Goal: Information Seeking & Learning: Learn about a topic

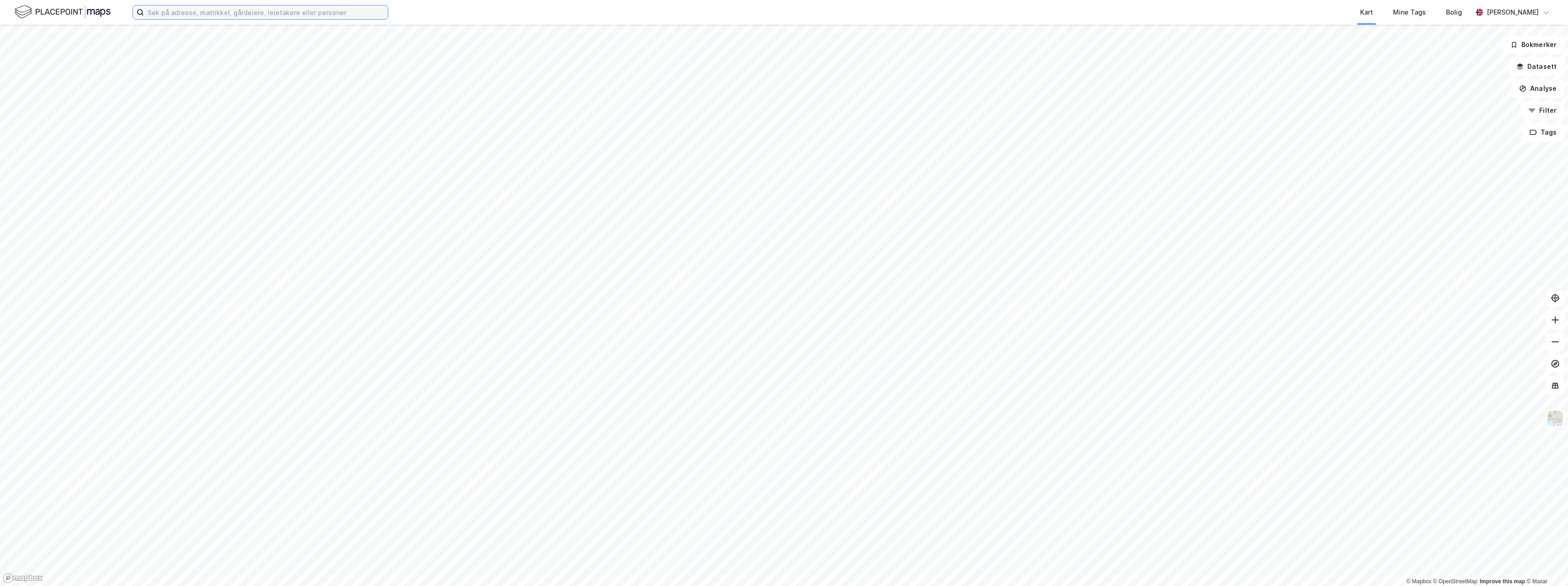
drag, startPoint x: 153, startPoint y: 11, endPoint x: 161, endPoint y: 17, distance: 10.0
click at [153, 11] on input at bounding box center [266, 12] width 244 height 14
type input "horten havn"
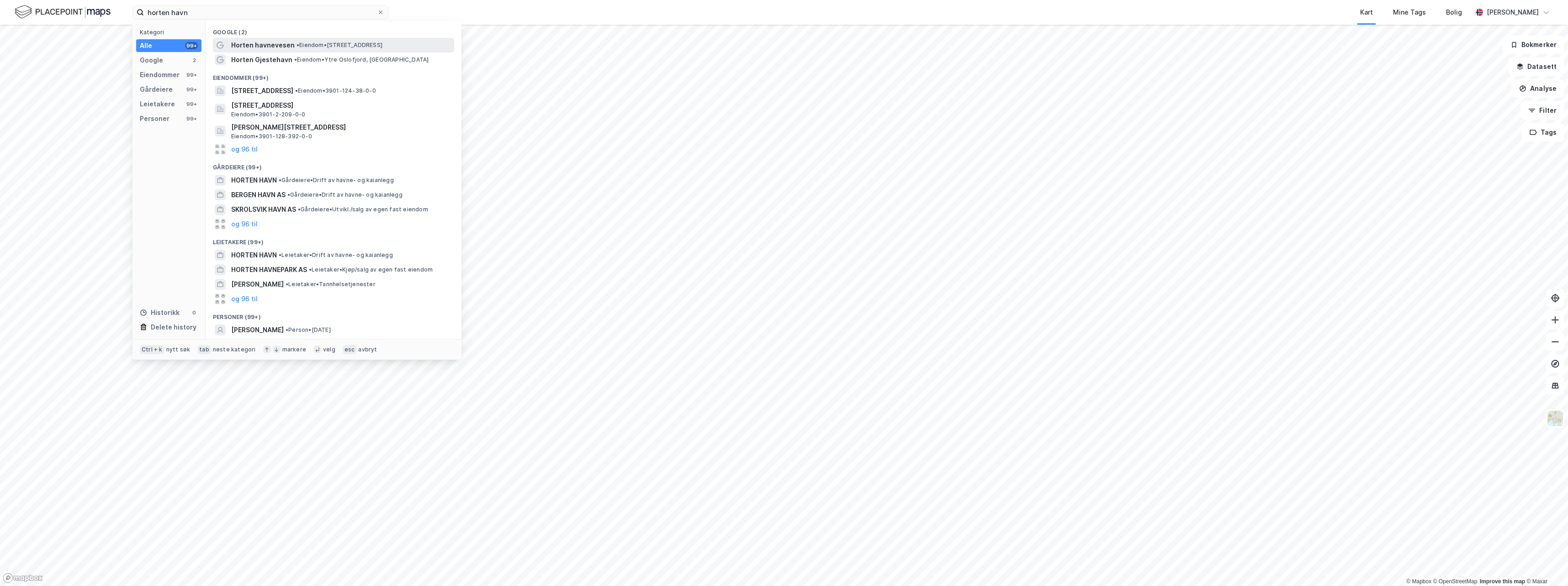
click at [274, 48] on span "Horten havnevesen" at bounding box center [263, 45] width 64 height 11
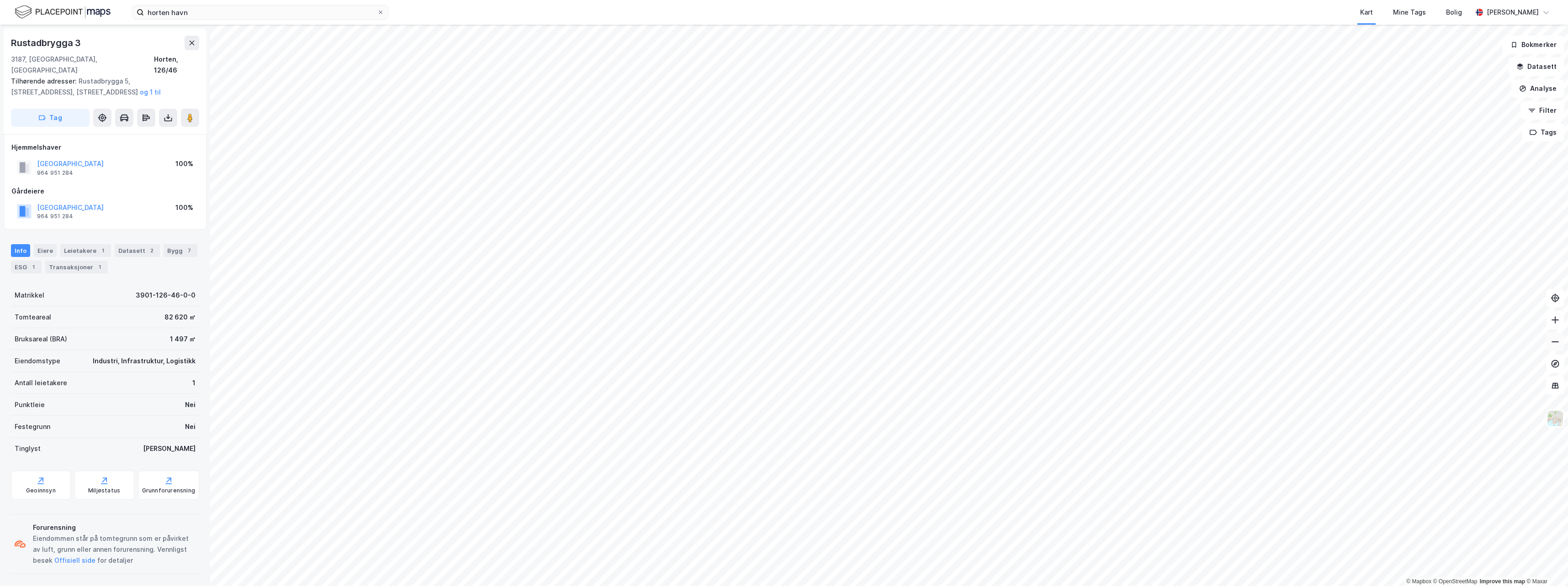
click at [1553, 341] on icon at bounding box center [1555, 341] width 9 height 9
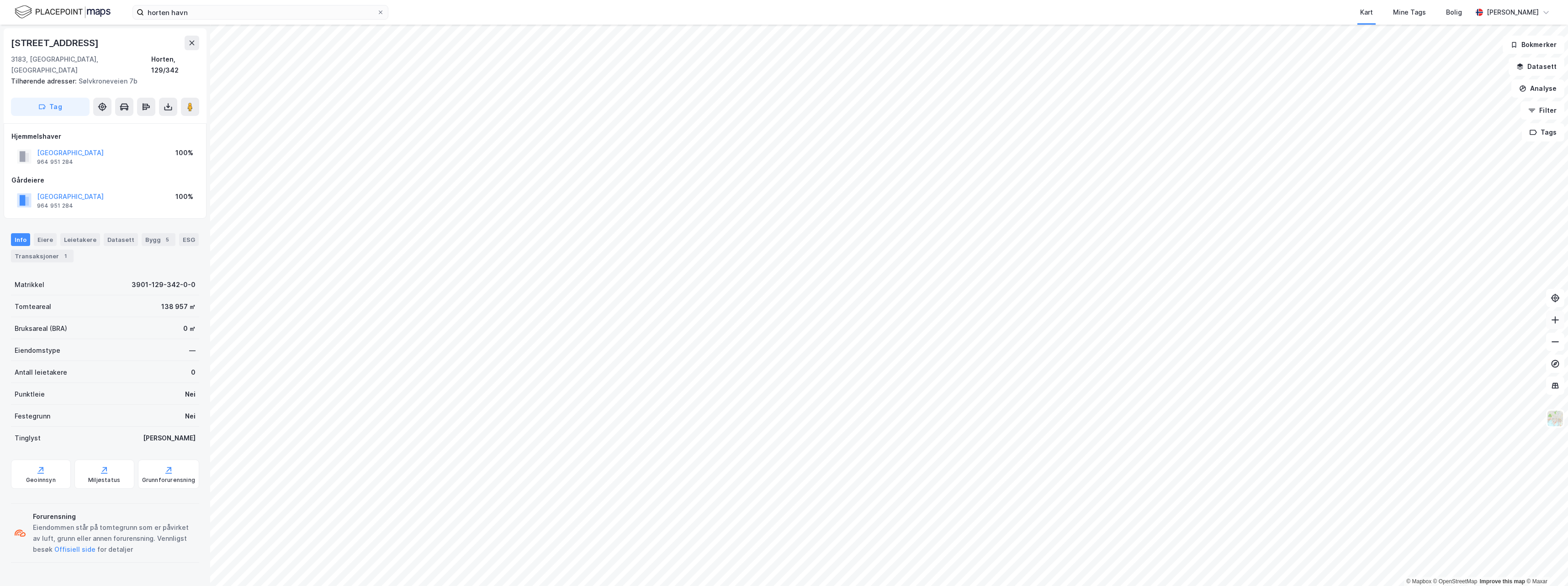
click at [1549, 322] on button at bounding box center [1555, 320] width 19 height 19
click at [1558, 317] on icon at bounding box center [1555, 320] width 9 height 9
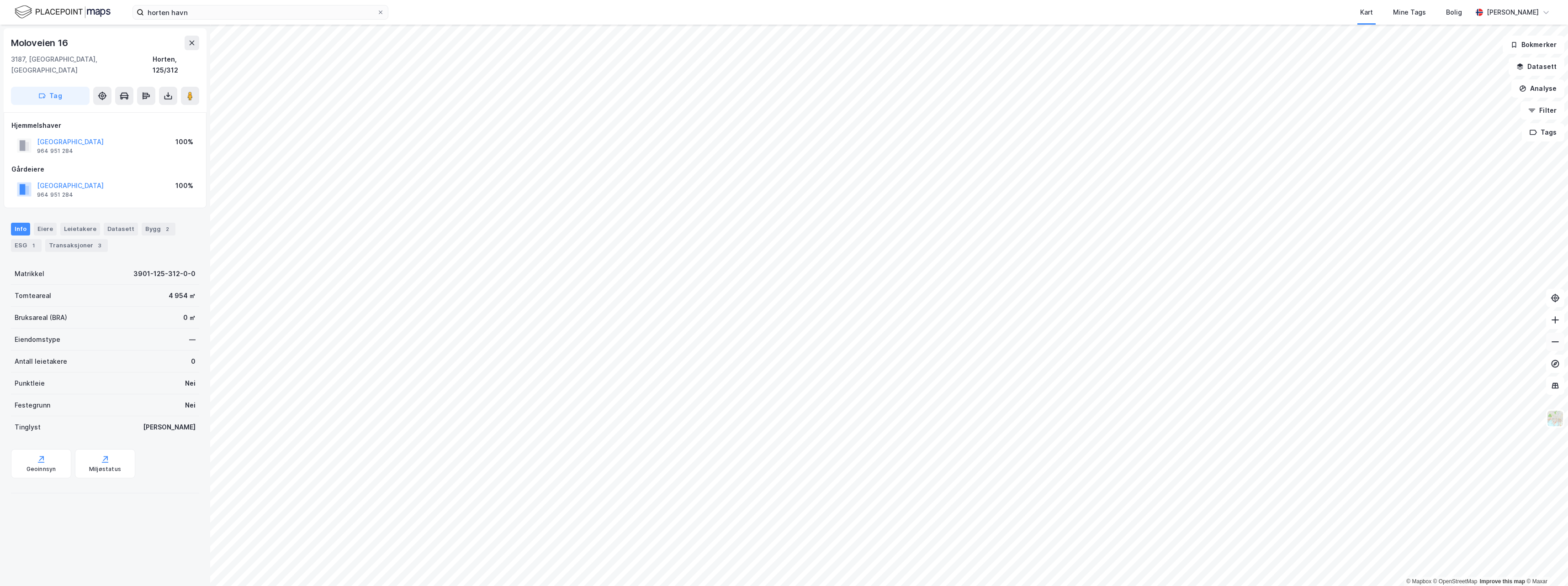
click at [1553, 338] on icon at bounding box center [1555, 341] width 9 height 9
click at [1549, 320] on button at bounding box center [1555, 320] width 19 height 19
click at [1554, 317] on icon at bounding box center [1555, 320] width 9 height 9
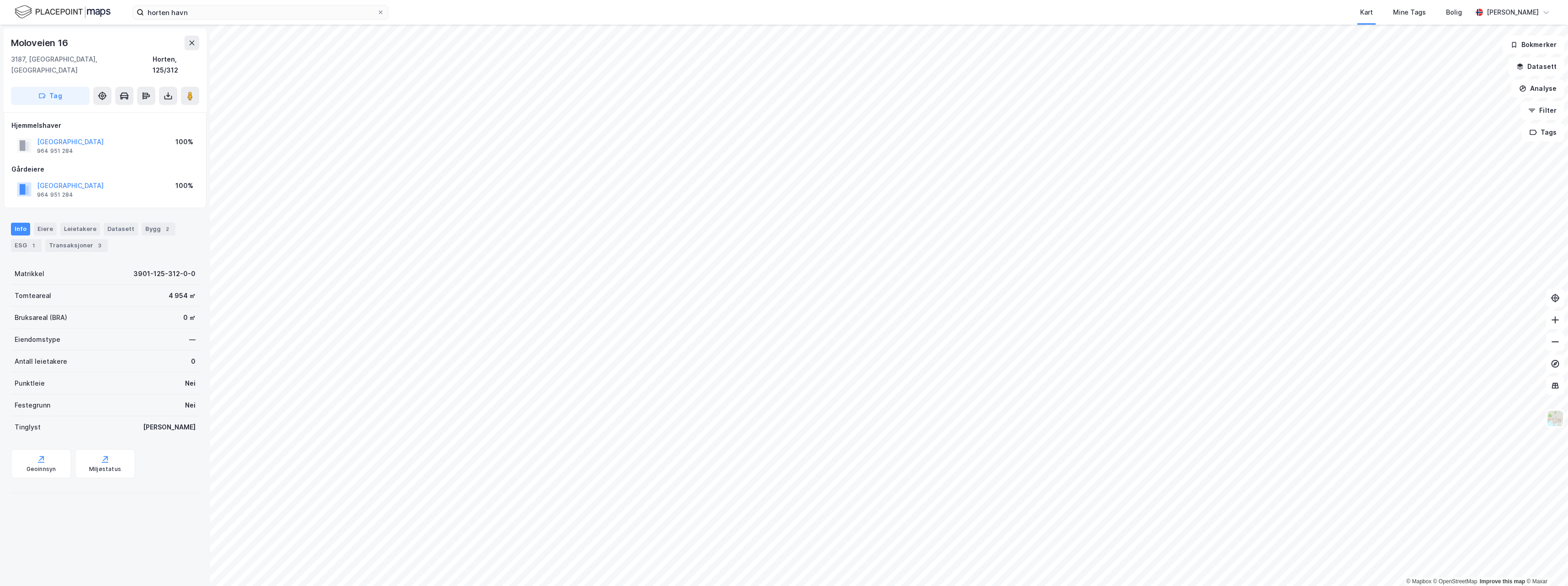
click at [1175, 586] on html "horten havn Kart Mine Tags Bolig [PERSON_NAME] © Mapbox © OpenStreetMap Improve…" at bounding box center [784, 293] width 1568 height 586
click at [1042, 586] on html "horten havn Kart Mine Tags Bolig [PERSON_NAME] © Mapbox © OpenStreetMap Improve…" at bounding box center [784, 293] width 1568 height 586
click at [1071, 586] on html "horten havn Kart Mine Tags Bolig [PERSON_NAME] © Mapbox © OpenStreetMap Improve…" at bounding box center [784, 293] width 1568 height 586
click at [1552, 344] on icon at bounding box center [1555, 341] width 9 height 9
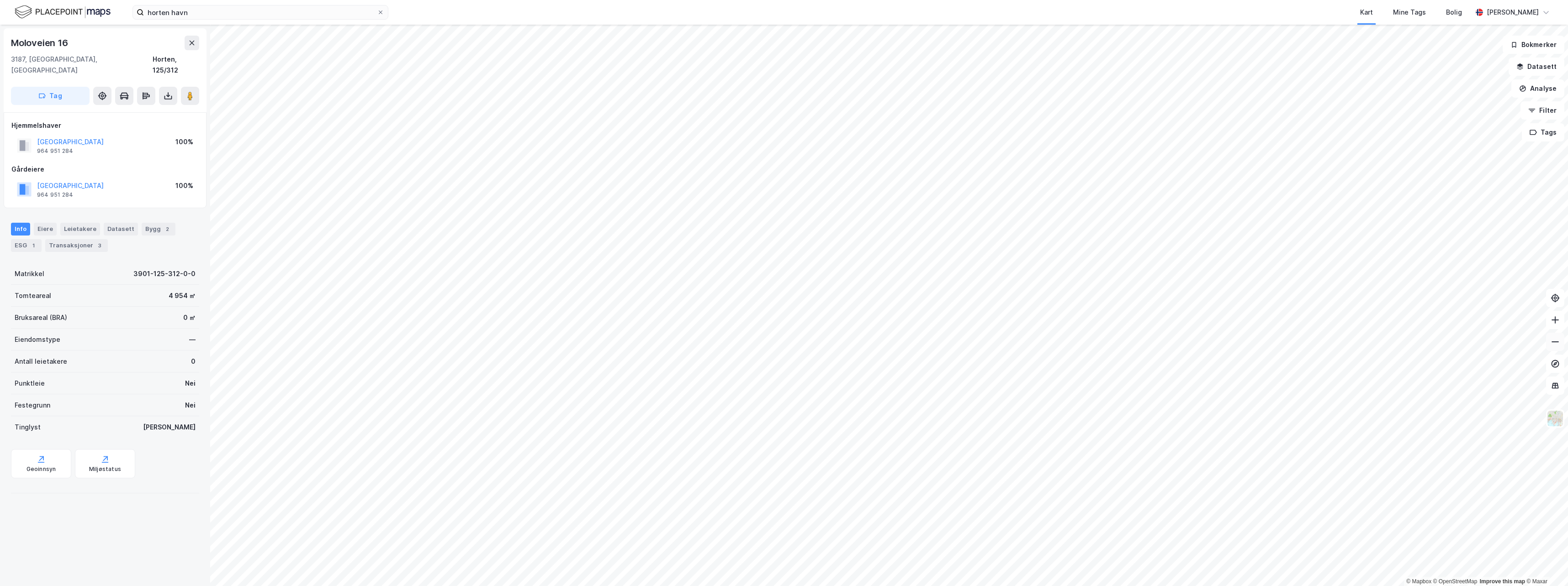
click at [1552, 344] on icon at bounding box center [1555, 341] width 9 height 9
click at [1553, 341] on icon at bounding box center [1555, 341] width 9 height 9
click at [1556, 343] on icon at bounding box center [1555, 341] width 9 height 9
